Goal: Task Accomplishment & Management: Complete application form

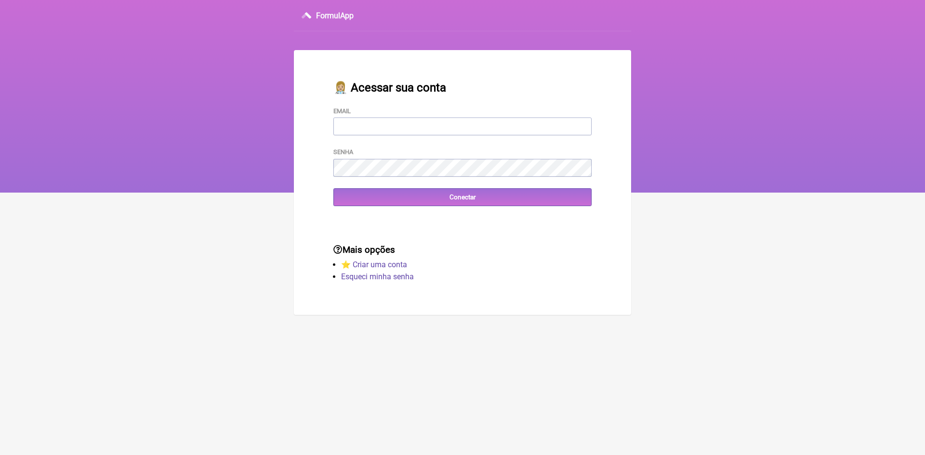
click at [372, 129] on input "Email" at bounding box center [462, 127] width 258 height 18
type input "vini_paschoal@yahoo.com.br"
click at [362, 200] on input "Conectar" at bounding box center [462, 197] width 258 height 18
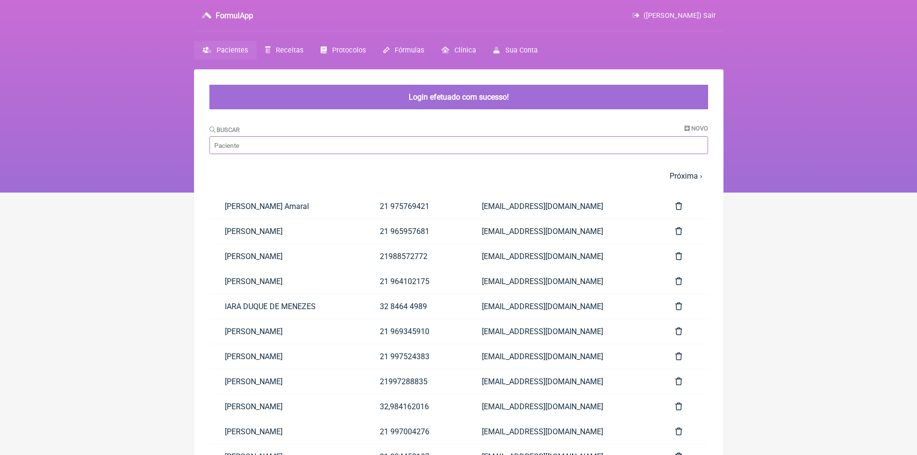
click at [266, 147] on input "Buscar" at bounding box center [458, 145] width 499 height 18
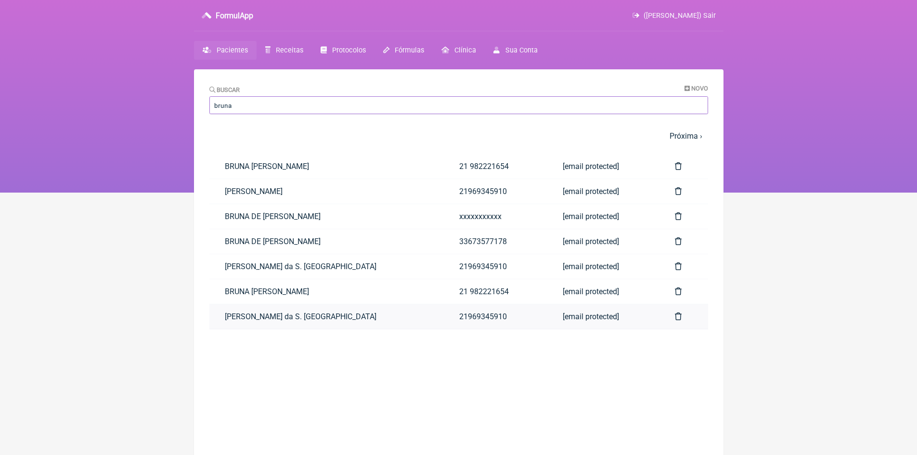
type input "bruna"
click at [288, 317] on link "[PERSON_NAME] da S. [GEOGRAPHIC_DATA]" at bounding box center [326, 316] width 235 height 25
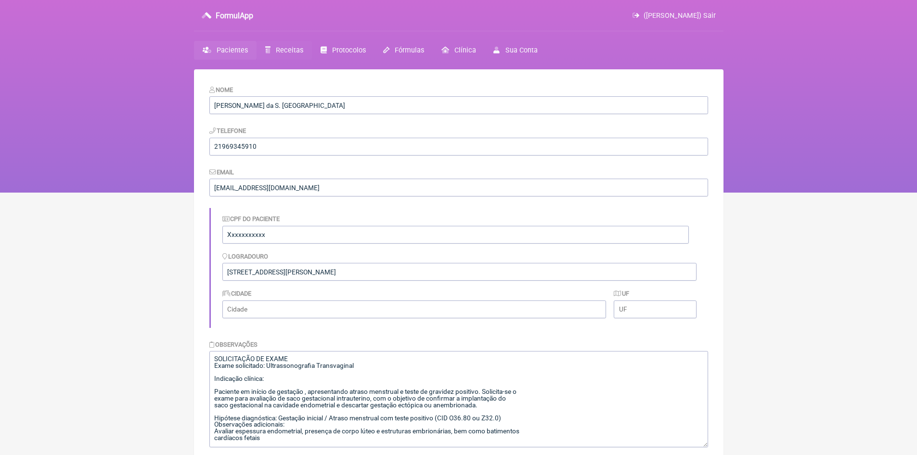
click at [286, 52] on span "Receitas" at bounding box center [289, 50] width 27 height 8
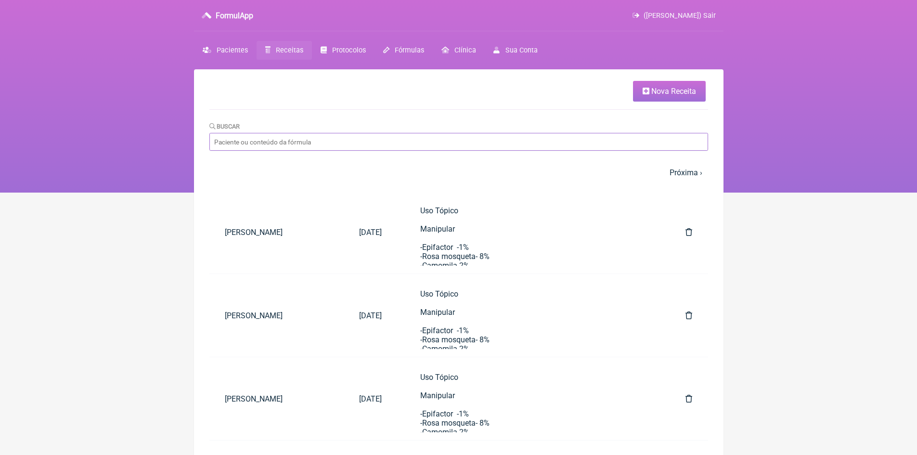
click at [304, 140] on input "Buscar" at bounding box center [458, 142] width 499 height 18
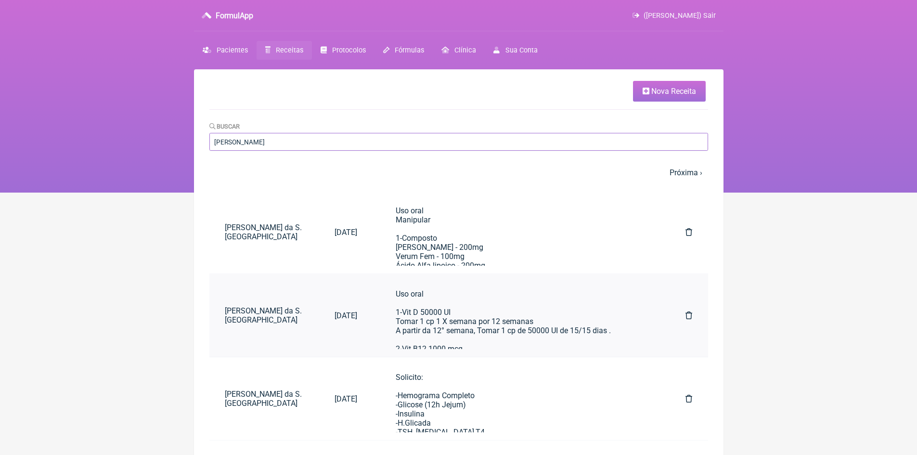
type input "[PERSON_NAME]"
click at [428, 318] on div "Uso oral 1-Vit D 50000 UI Tomar 1 cp 1 X semana por 12 semanas A partir da 12° …" at bounding box center [521, 339] width 251 height 101
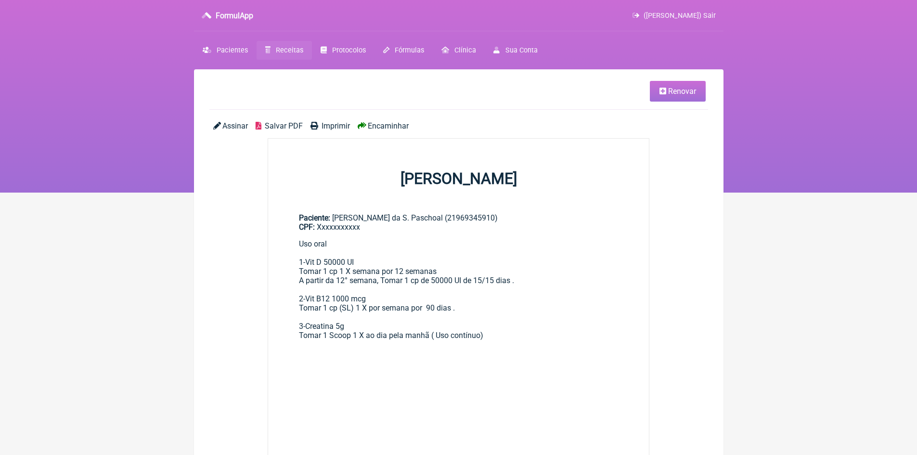
click at [677, 92] on span "Renovar" at bounding box center [682, 91] width 28 height 9
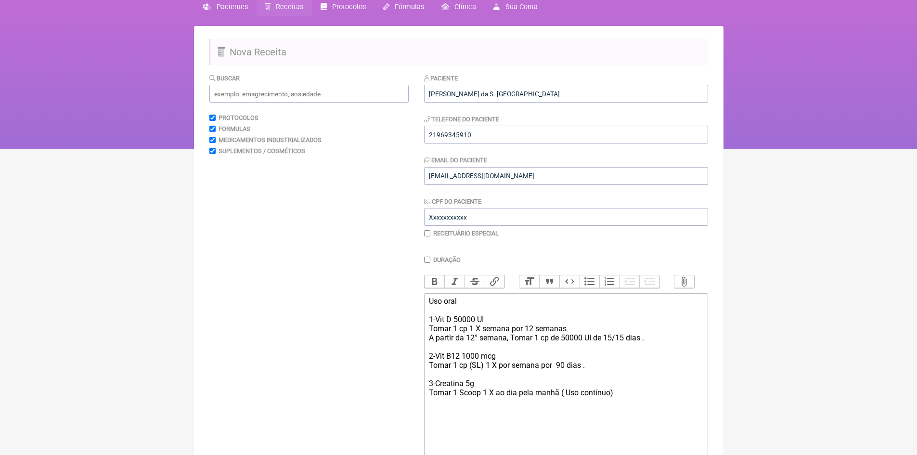
scroll to position [96, 0]
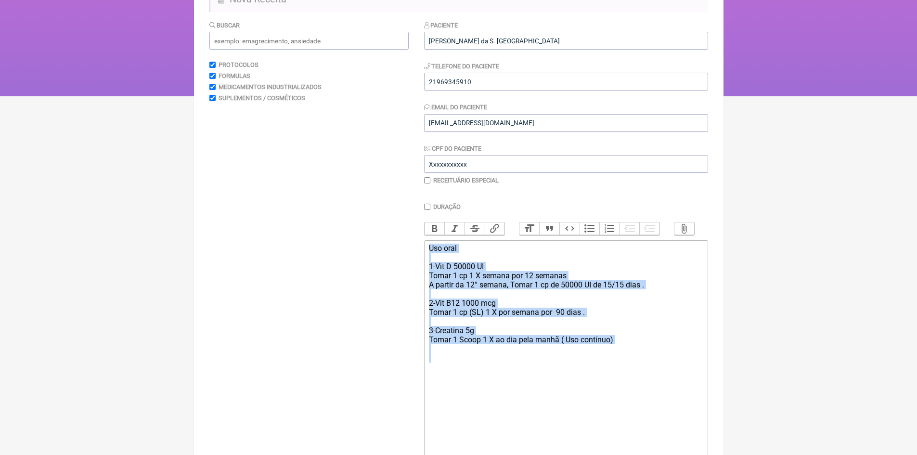
drag, startPoint x: 429, startPoint y: 255, endPoint x: 612, endPoint y: 373, distance: 217.6
click at [622, 374] on trix-editor "Uso oral 1-Vit D 50000 UI Tomar 1 cp 1 X semana por 12 semanas A partir da 12° …" at bounding box center [566, 399] width 284 height 318
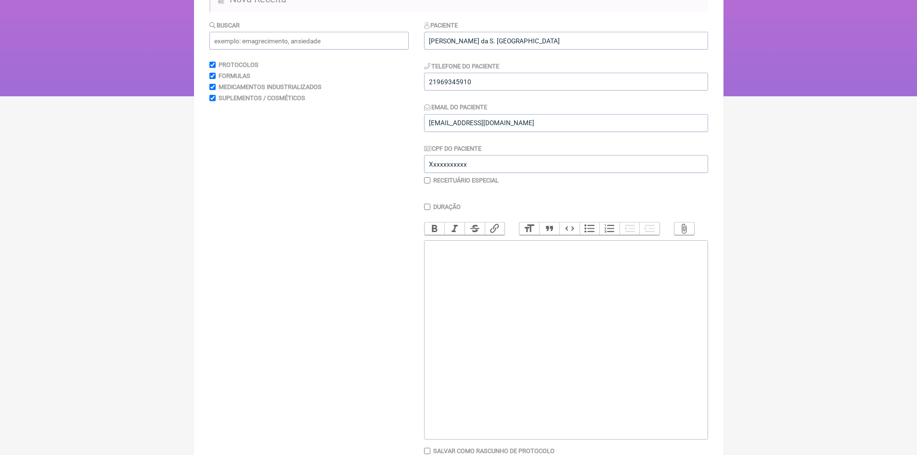
type trix-editor "<div><br></div><div><br></div><div><br></div><div><br></div><div><br></div><div…"
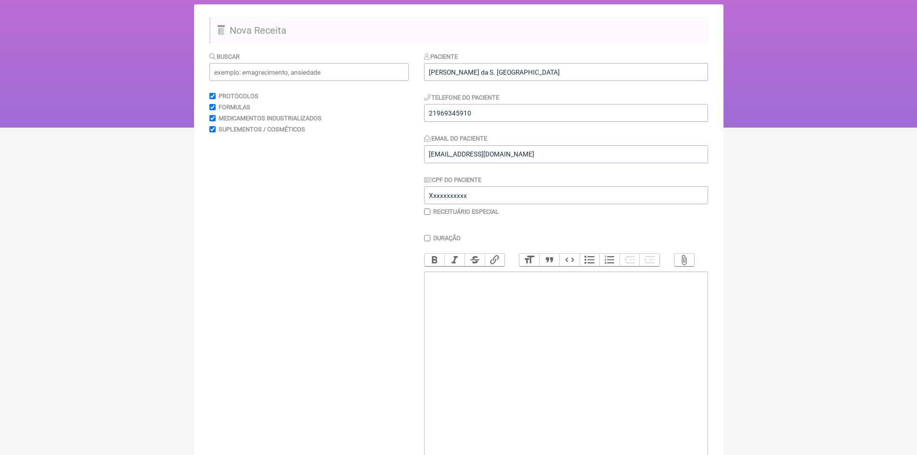
scroll to position [48, 0]
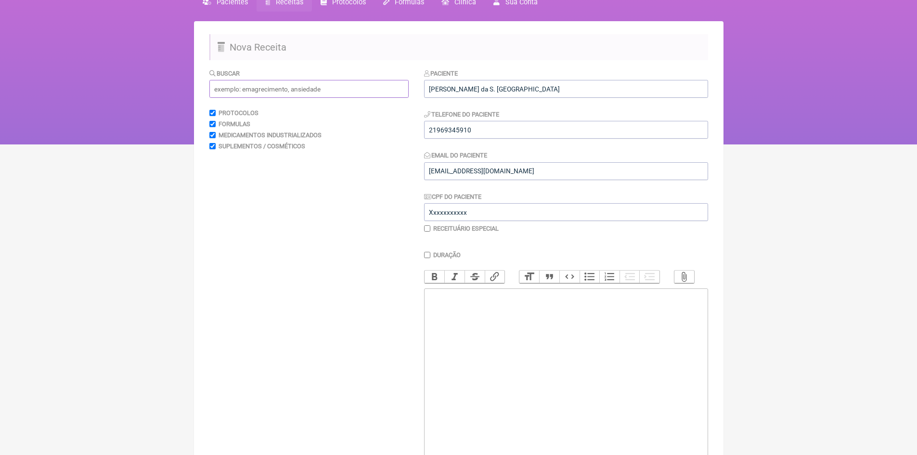
click at [251, 86] on input "text" at bounding box center [308, 89] width 199 height 18
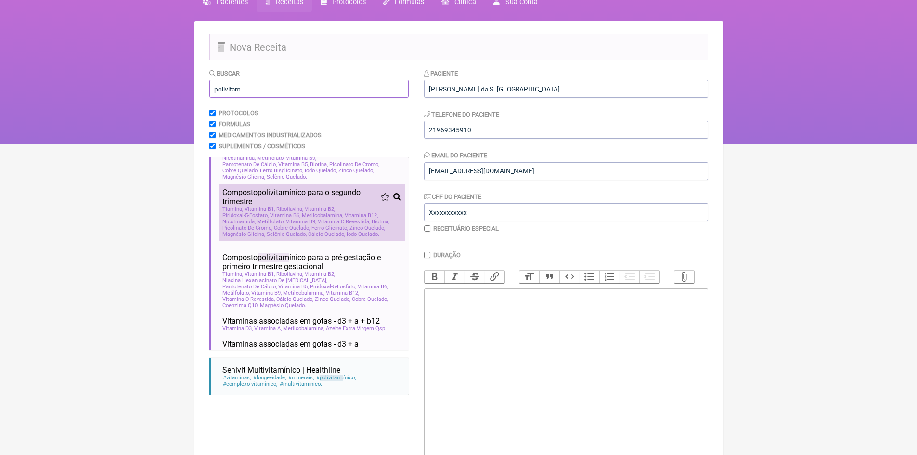
scroll to position [96, 0]
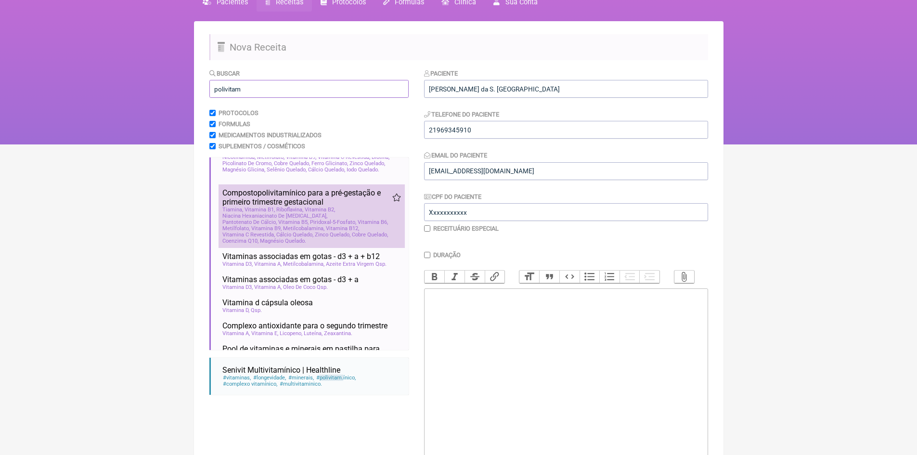
type input "polivitam"
click at [282, 230] on span "Metilfolato, Vitamina B9" at bounding box center [251, 228] width 59 height 6
click at [282, 228] on span "Metilfolato, Vitamina B9" at bounding box center [251, 228] width 59 height 6
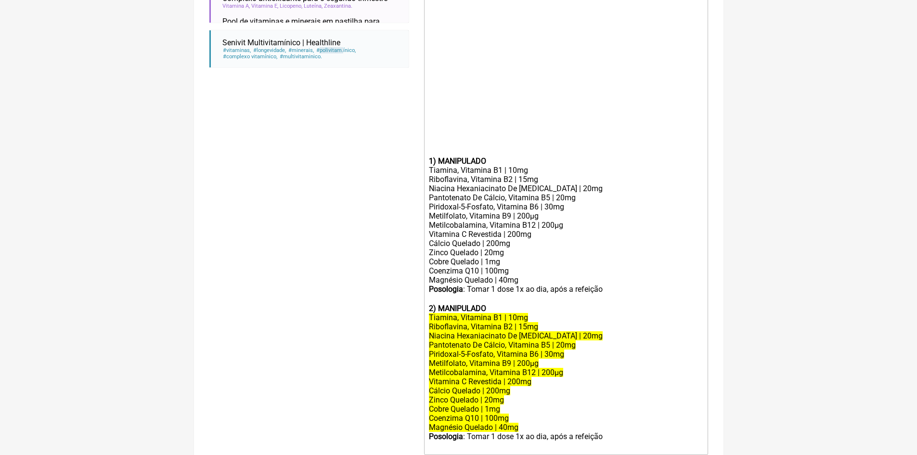
scroll to position [385, 0]
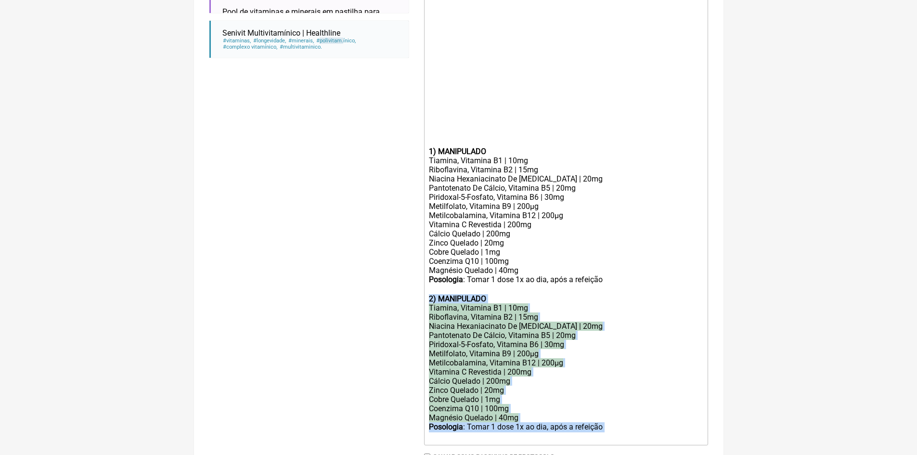
drag, startPoint x: 458, startPoint y: 333, endPoint x: 614, endPoint y: 435, distance: 187.3
click at [614, 435] on trix-editor "1) MANIPULADO Tiamina, Vitamina B1 | 10mg Riboflavina, Vitamina B2 | 15mg Niaci…" at bounding box center [566, 198] width 284 height 494
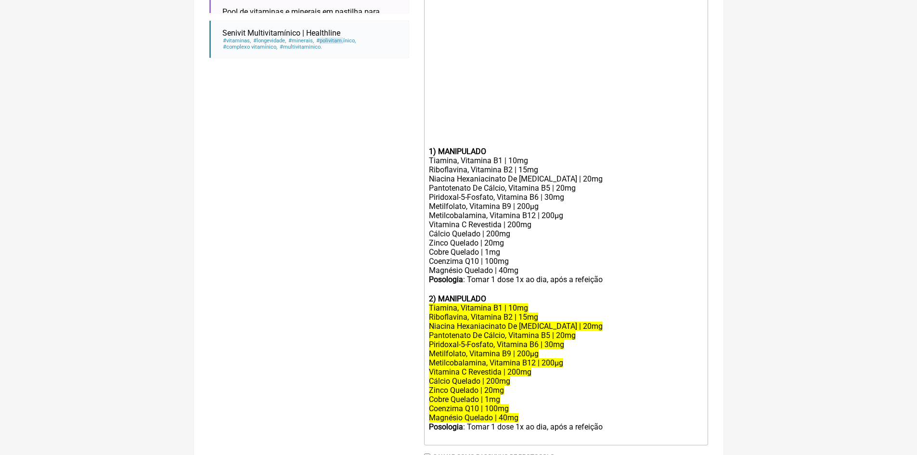
scroll to position [321, 0]
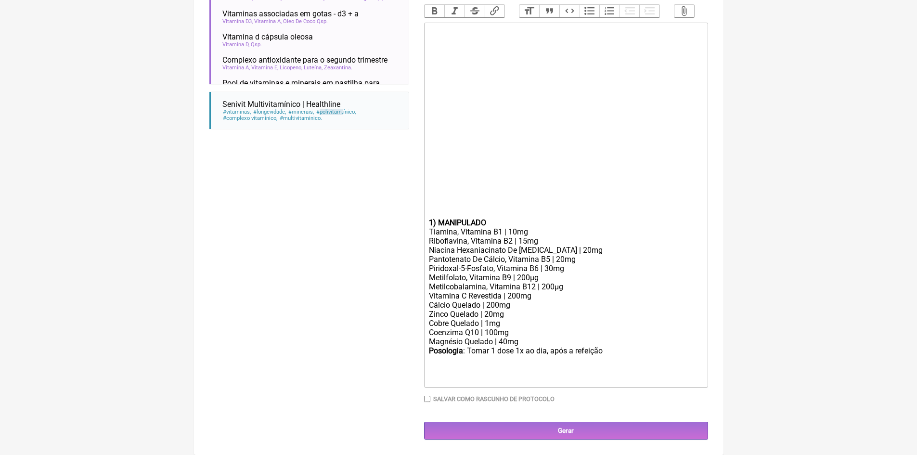
click at [428, 223] on trix-editor "1) MANIPULADO Tiamina, Vitamina B1 | 10mg Riboflavina, Vitamina B2 | 15mg Niaci…" at bounding box center [566, 205] width 284 height 365
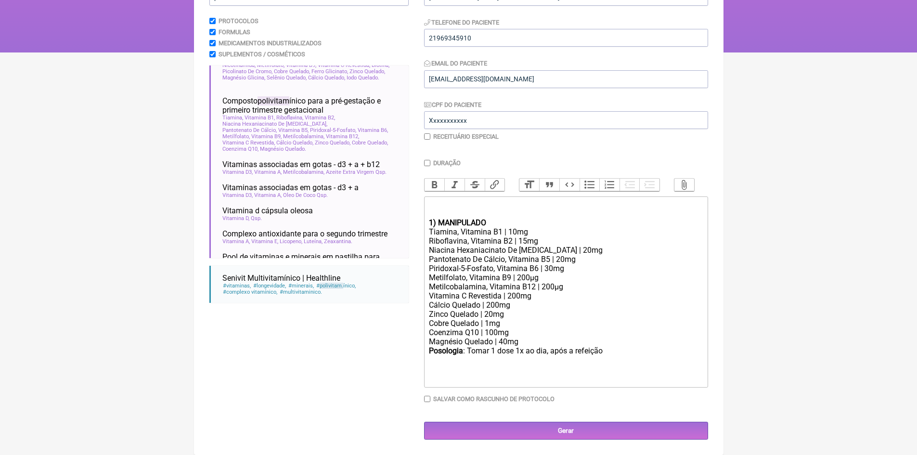
scroll to position [147, 0]
drag, startPoint x: 432, startPoint y: 204, endPoint x: 434, endPoint y: 210, distance: 7.0
click at [433, 207] on div at bounding box center [566, 204] width 274 height 9
type trix-editor "<div>Polivitaminico&nbsp; para a Pré-gestação e primeiro trimestre gestacional …"
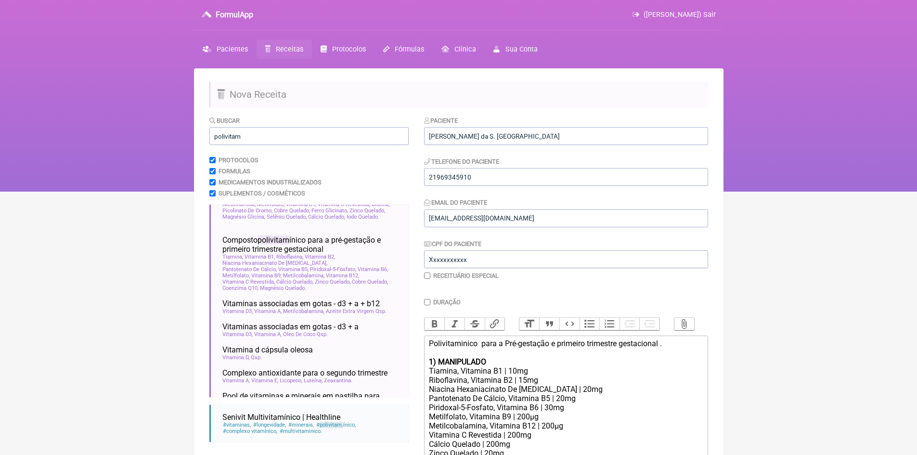
scroll to position [0, 0]
click at [471, 176] on input "21969345910" at bounding box center [566, 178] width 284 height 18
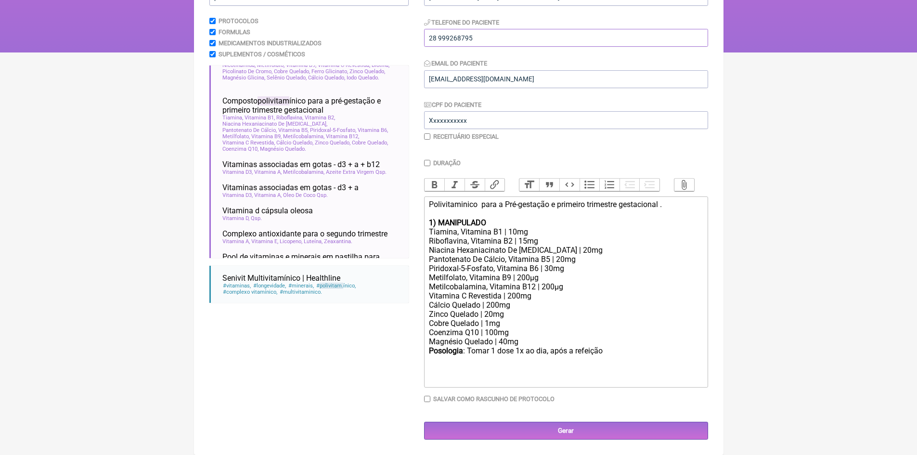
scroll to position [147, 0]
type input "28 999268795"
click at [573, 432] on input "Gerar" at bounding box center [566, 431] width 284 height 18
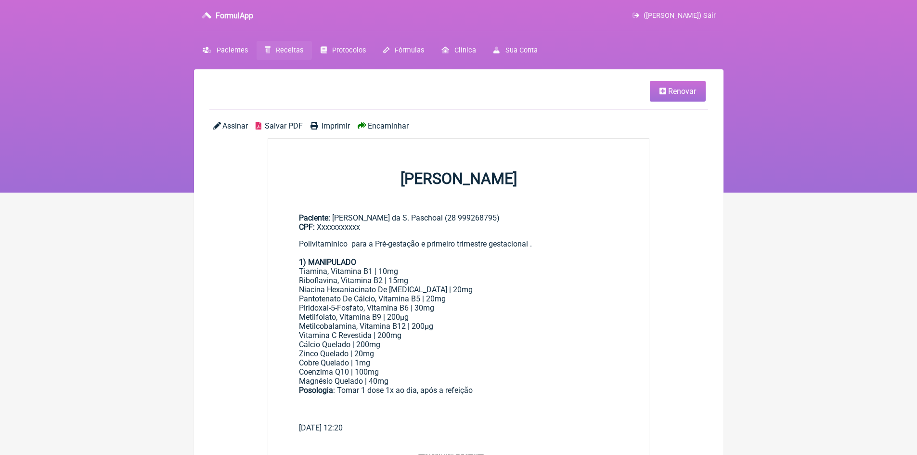
click at [336, 126] on span "Imprimir" at bounding box center [336, 125] width 28 height 9
click at [708, 14] on span "([PERSON_NAME]) Sair" at bounding box center [680, 16] width 72 height 8
